Goal: Check status: Check status

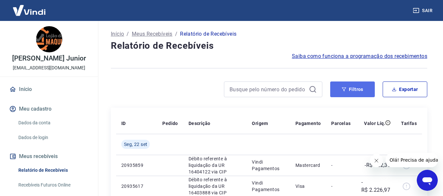
click at [350, 87] on button "Filtros" at bounding box center [352, 90] width 45 height 16
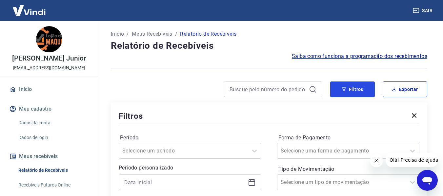
scroll to position [98, 0]
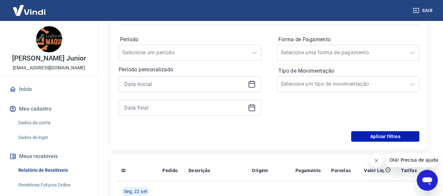
click at [252, 85] on icon at bounding box center [252, 84] width 8 height 8
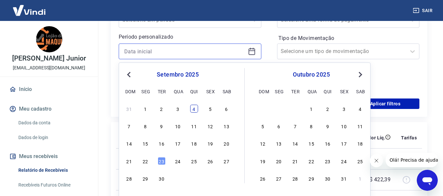
scroll to position [164, 0]
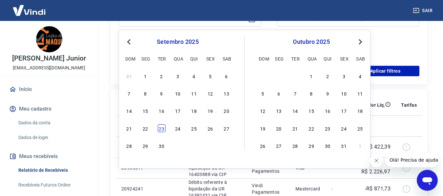
click at [160, 129] on div "23" at bounding box center [162, 129] width 8 height 8
type input "[DATE]"
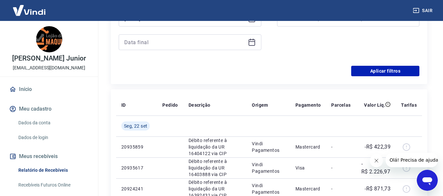
click at [250, 44] on icon at bounding box center [252, 42] width 8 height 8
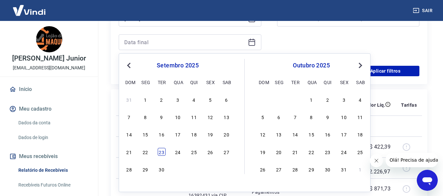
click at [162, 153] on div "23" at bounding box center [162, 152] width 8 height 8
type input "[DATE]"
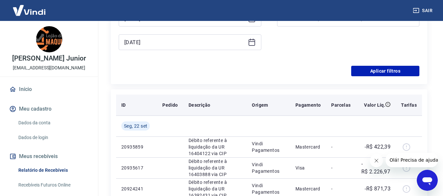
scroll to position [98, 0]
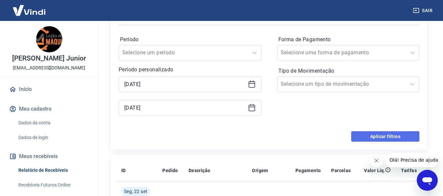
click at [361, 133] on button "Aplicar filtros" at bounding box center [385, 136] width 68 height 10
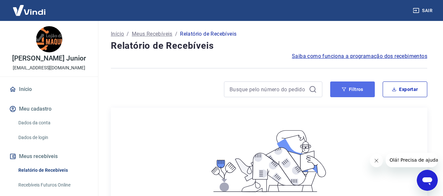
click at [342, 92] on button "Filtros" at bounding box center [352, 90] width 45 height 16
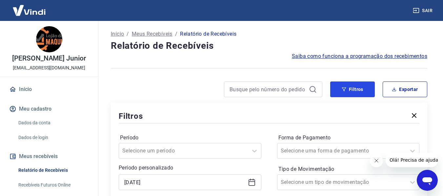
scroll to position [66, 0]
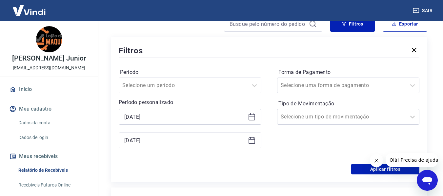
click at [252, 116] on icon at bounding box center [252, 116] width 7 height 1
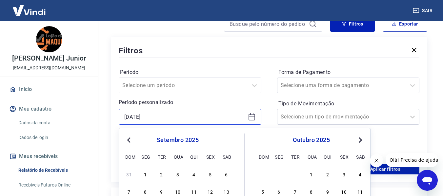
scroll to position [131, 0]
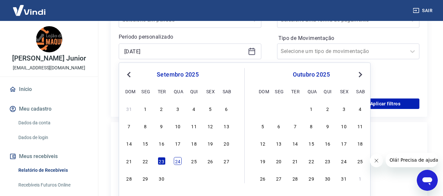
click at [175, 164] on div "24" at bounding box center [178, 161] width 8 height 8
type input "[DATE]"
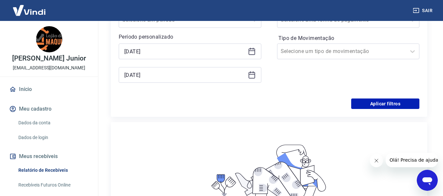
click at [251, 70] on div "[DATE]" at bounding box center [190, 75] width 143 height 16
click at [251, 72] on icon at bounding box center [252, 75] width 7 height 7
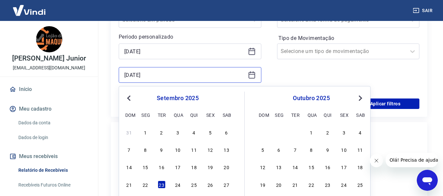
scroll to position [197, 0]
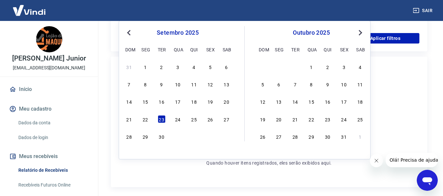
click at [182, 119] on div "21 22 23 24 25 26 27" at bounding box center [177, 119] width 107 height 10
click at [178, 119] on div "24" at bounding box center [178, 119] width 8 height 8
type input "[DATE]"
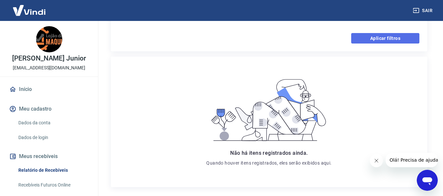
click at [402, 39] on button "Aplicar filtros" at bounding box center [385, 38] width 68 height 10
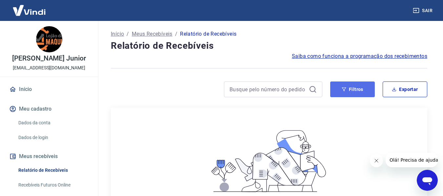
click at [337, 91] on button "Filtros" at bounding box center [352, 90] width 45 height 16
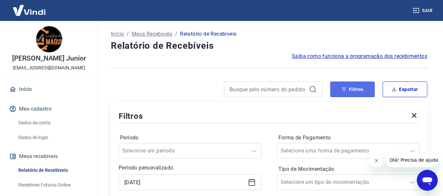
click at [362, 92] on button "Filtros" at bounding box center [352, 90] width 45 height 16
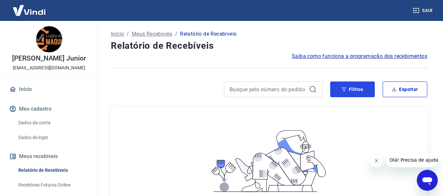
scroll to position [66, 0]
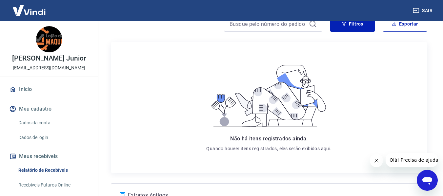
click at [379, 161] on button "Fechar mensagem da empresa" at bounding box center [376, 160] width 13 height 13
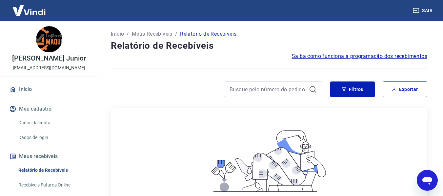
click at [318, 89] on div at bounding box center [273, 90] width 98 height 16
click at [347, 89] on button "Filtros" at bounding box center [352, 90] width 45 height 16
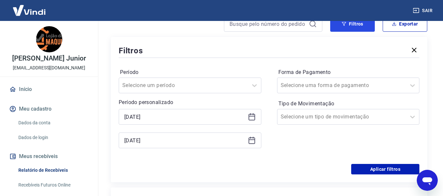
scroll to position [98, 0]
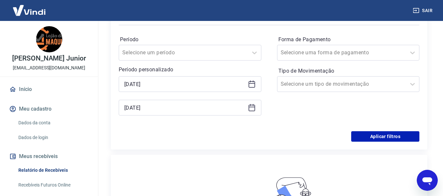
click at [250, 85] on icon at bounding box center [252, 84] width 8 height 8
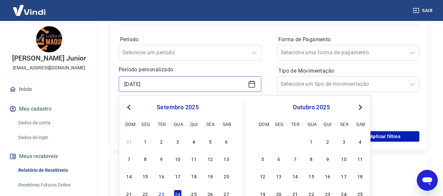
scroll to position [131, 0]
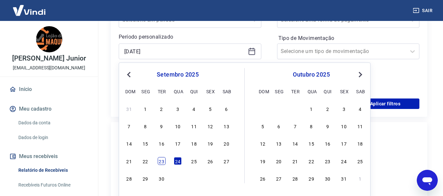
click at [163, 161] on div "23" at bounding box center [162, 161] width 8 height 8
type input "[DATE]"
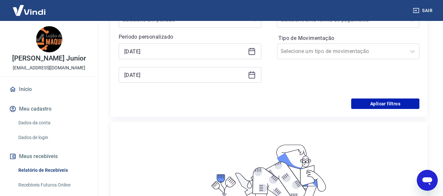
click at [254, 77] on icon at bounding box center [252, 75] width 8 height 8
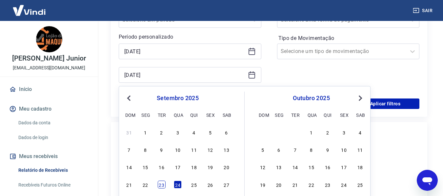
click at [162, 184] on div "23" at bounding box center [162, 185] width 8 height 8
type input "[DATE]"
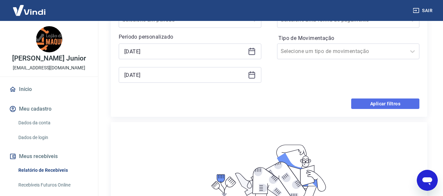
click at [379, 103] on button "Aplicar filtros" at bounding box center [385, 104] width 68 height 10
